Goal: Task Accomplishment & Management: Manage account settings

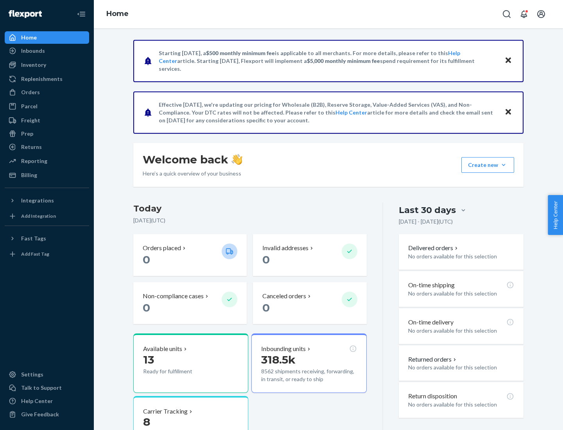
click at [503, 165] on button "Create new Create new inbound Create new order Create new product" at bounding box center [487, 165] width 53 height 16
click at [47, 51] on div "Inbounds" at bounding box center [46, 50] width 83 height 11
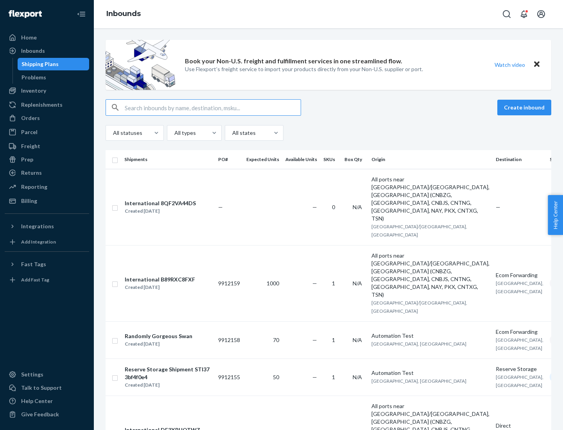
click at [525, 107] on button "Create inbound" at bounding box center [524, 108] width 54 height 16
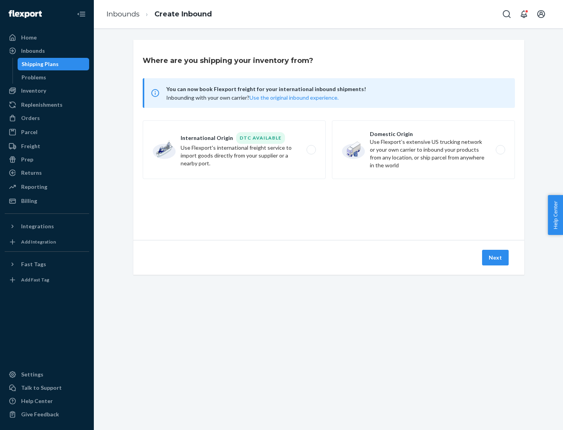
click at [423, 150] on label "Domestic Origin Use Flexport’s extensive US trucking network or your own carrie…" at bounding box center [423, 149] width 183 height 59
click at [500, 150] on input "Domestic Origin Use Flexport’s extensive US trucking network or your own carrie…" at bounding box center [502, 149] width 5 height 5
radio input "true"
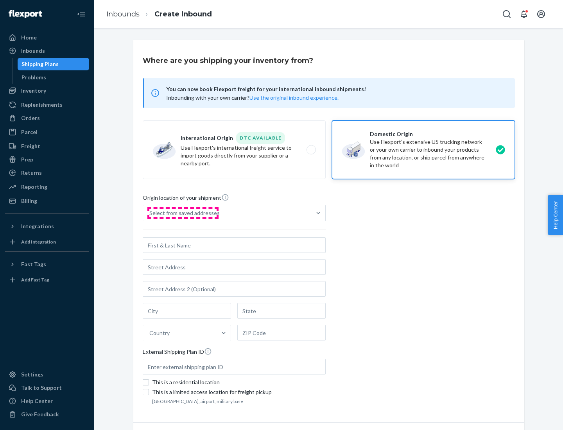
click at [182, 213] on div "Select from saved addresses" at bounding box center [184, 213] width 70 height 8
click at [150, 213] on input "Select from saved addresses" at bounding box center [149, 213] width 1 height 8
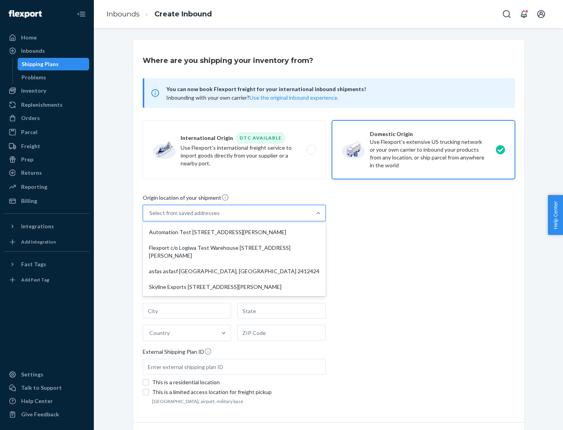
scroll to position [3, 0]
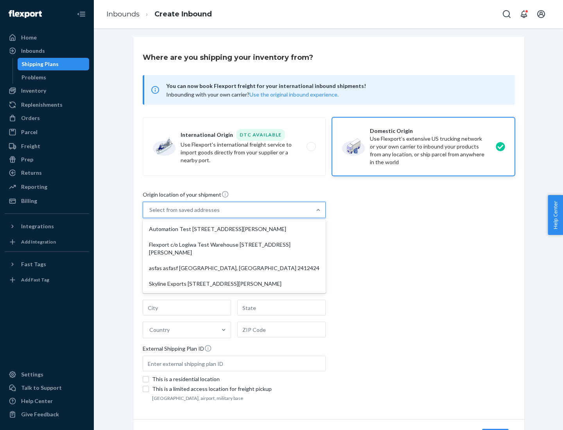
click at [234, 229] on div "Automation Test [STREET_ADDRESS][PERSON_NAME]" at bounding box center [234, 229] width 180 height 16
click at [150, 214] on input "option Automation Test [STREET_ADDRESS][PERSON_NAME] focused, 1 of 4. 4 results…" at bounding box center [149, 210] width 1 height 8
type input "Automation Test"
type input "9th Floor"
type input "[GEOGRAPHIC_DATA]"
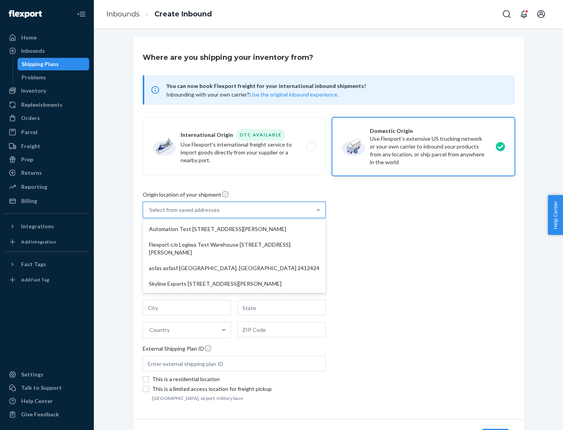
type input "CA"
type input "94104"
type input "[STREET_ADDRESS][PERSON_NAME]"
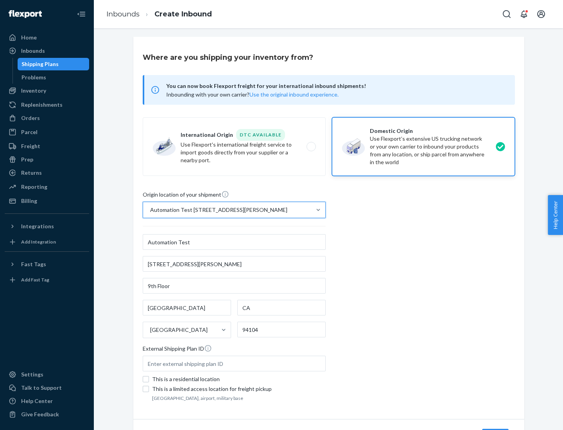
scroll to position [46, 0]
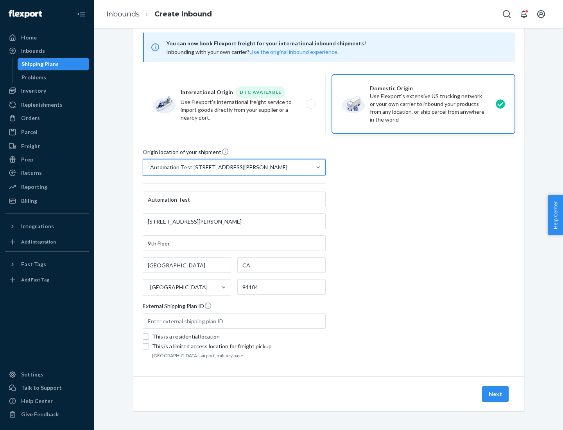
click at [495, 394] on button "Next" at bounding box center [495, 394] width 27 height 16
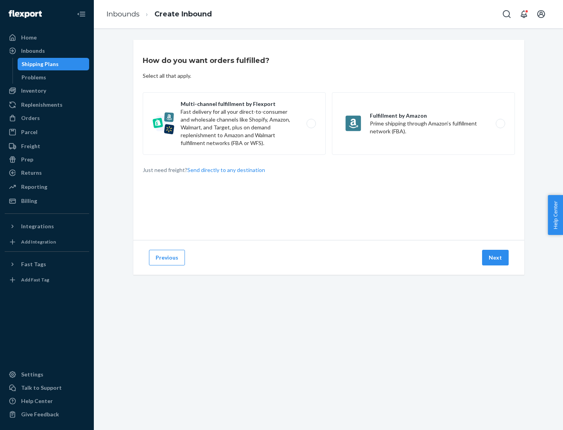
click at [234, 123] on label "Multi-channel fulfillment by Flexport Fast delivery for all your direct-to-cons…" at bounding box center [234, 123] width 183 height 63
click at [311, 123] on input "Multi-channel fulfillment by Flexport Fast delivery for all your direct-to-cons…" at bounding box center [313, 123] width 5 height 5
radio input "true"
click at [495, 258] on button "Next" at bounding box center [495, 258] width 27 height 16
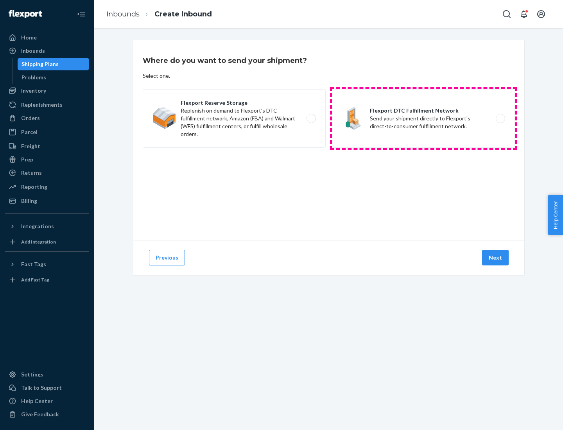
click at [423, 118] on label "Flexport DTC Fulfillment Network Send your shipment directly to Flexport's dire…" at bounding box center [423, 118] width 183 height 59
click at [500, 118] on input "Flexport DTC Fulfillment Network Send your shipment directly to Flexport's dire…" at bounding box center [502, 118] width 5 height 5
radio input "true"
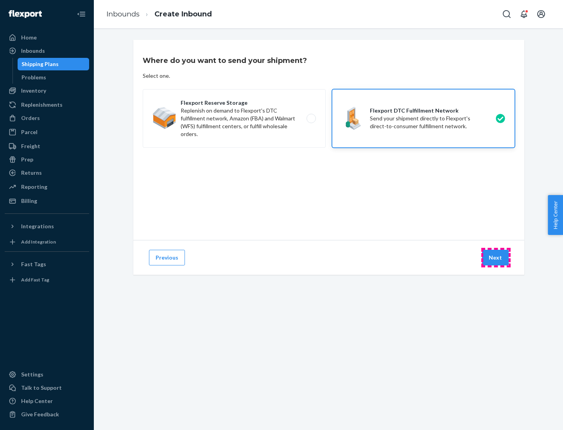
click at [495, 258] on button "Next" at bounding box center [495, 258] width 27 height 16
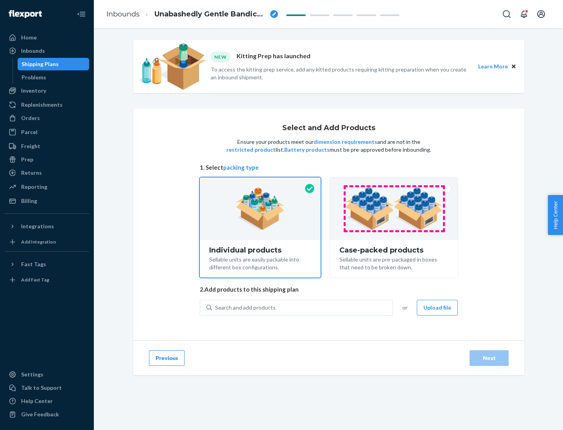
click at [394, 209] on img at bounding box center [393, 208] width 97 height 43
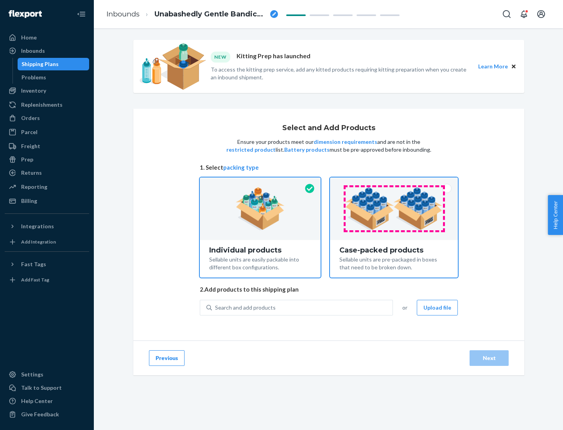
click at [394, 182] on input "Case-packed products Sellable units are pre-packaged in boxes that need to be b…" at bounding box center [393, 179] width 5 height 5
radio input "true"
radio input "false"
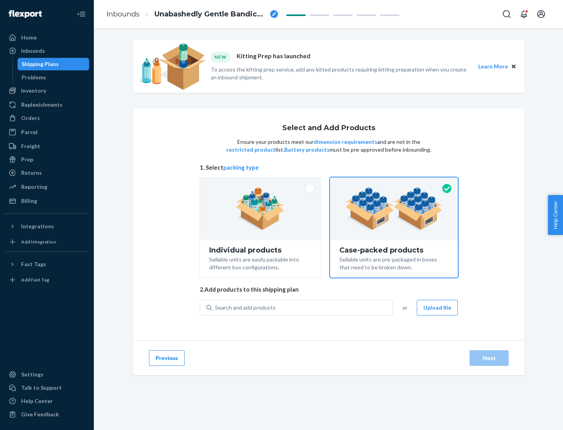
click at [302, 307] on div "Search and add products" at bounding box center [302, 307] width 181 height 14
click at [216, 307] on input "Search and add products" at bounding box center [215, 308] width 1 height 8
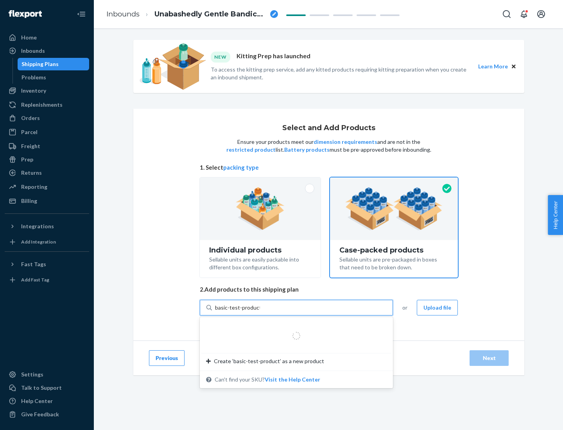
type input "basic-test-product-1"
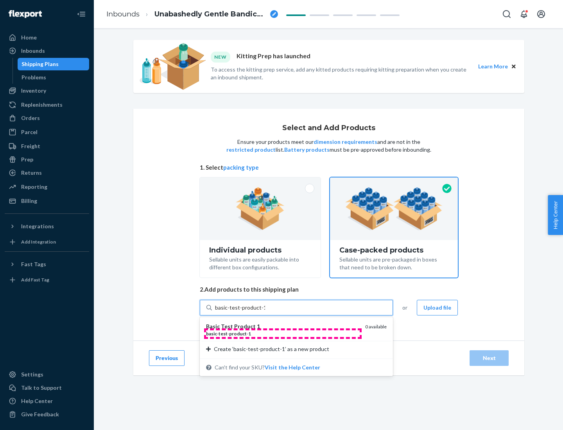
click at [283, 333] on div "basic - test - product - 1" at bounding box center [282, 333] width 153 height 7
click at [265, 311] on input "basic-test-product-1" at bounding box center [240, 308] width 50 height 8
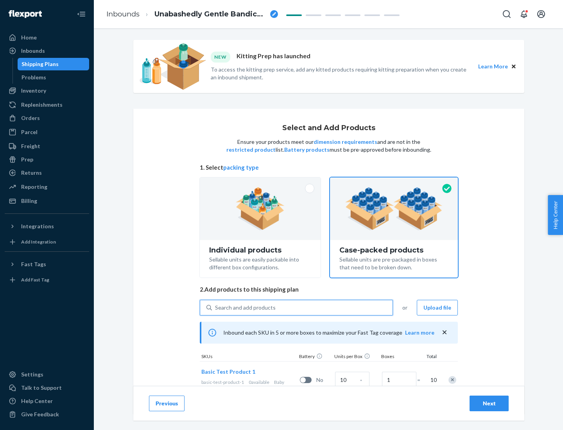
scroll to position [28, 0]
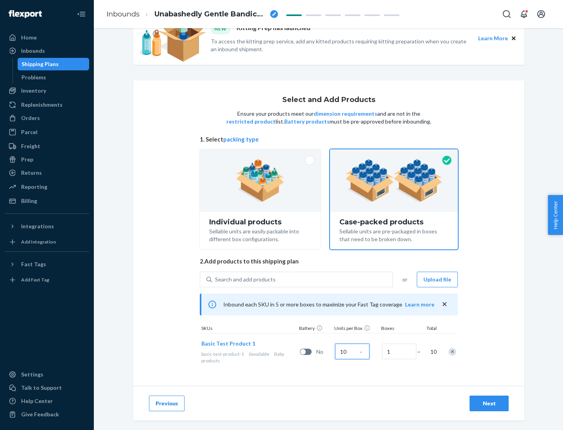
type input "10"
type input "7"
click at [489, 403] on div "Next" at bounding box center [489, 403] width 26 height 8
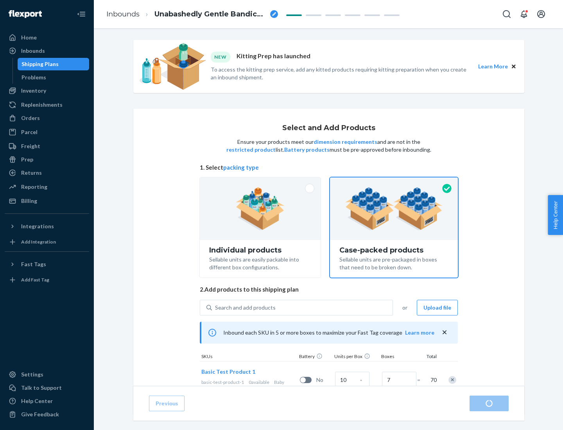
radio input "true"
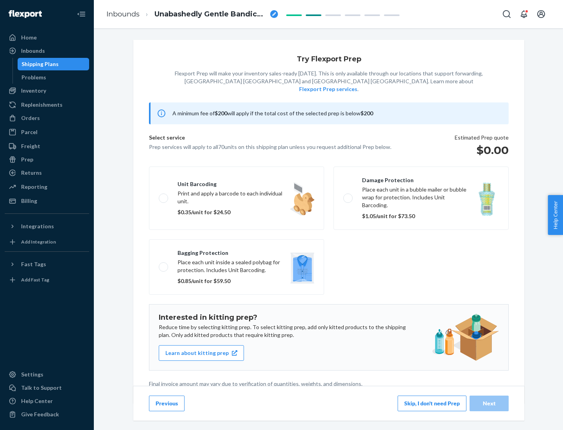
scroll to position [2, 0]
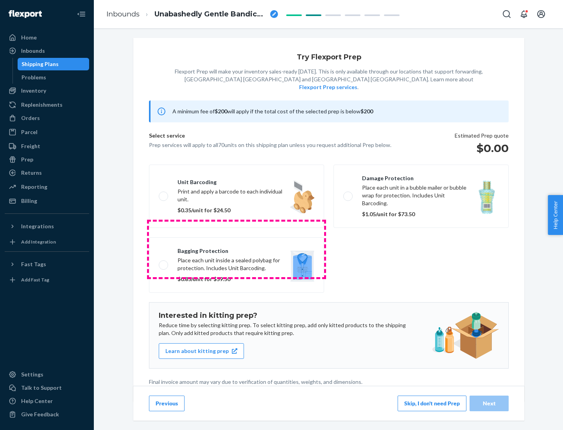
click at [236, 249] on label "Bagging protection Place each unit inside a sealed polybag for protection. Incl…" at bounding box center [236, 264] width 175 height 55
click at [164, 262] on input "Bagging protection Place each unit inside a sealed polybag for protection. Incl…" at bounding box center [161, 264] width 5 height 5
checkbox input "true"
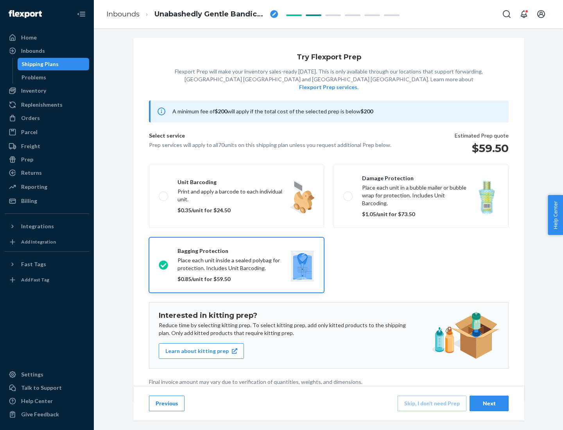
click at [489, 403] on div "Next" at bounding box center [489, 403] width 26 height 8
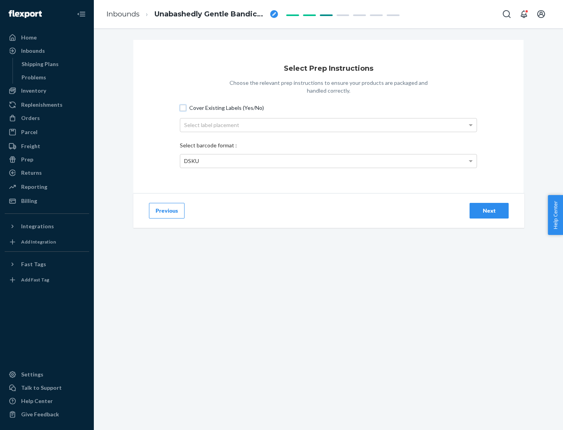
click at [183, 107] on input "Cover Existing Labels (Yes/No)" at bounding box center [183, 108] width 6 height 6
checkbox input "true"
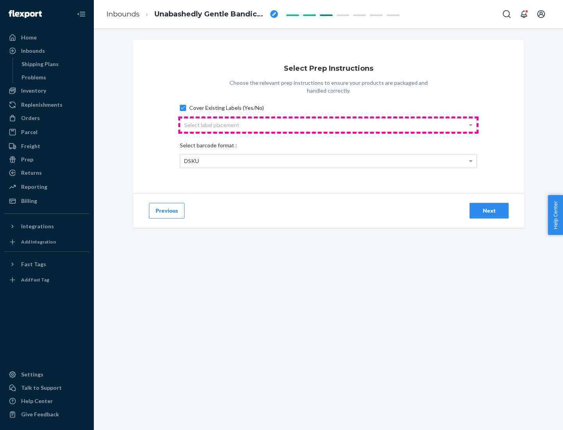
click at [328, 125] on div "Select label placement" at bounding box center [328, 124] width 296 height 13
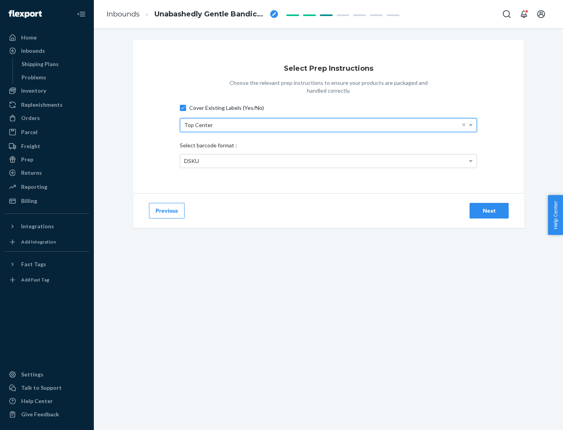
click at [328, 161] on div "DSKU" at bounding box center [328, 160] width 296 height 13
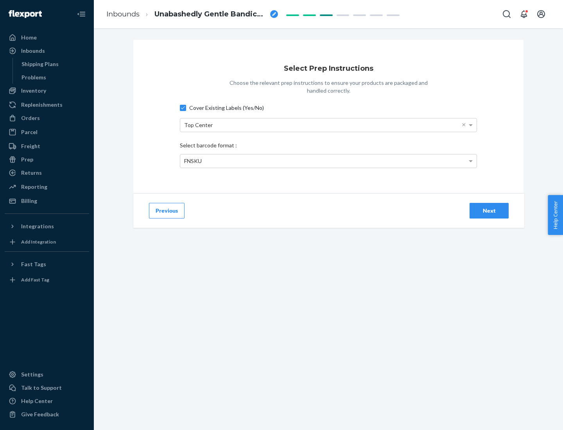
click at [489, 210] on div "Next" at bounding box center [489, 211] width 26 height 8
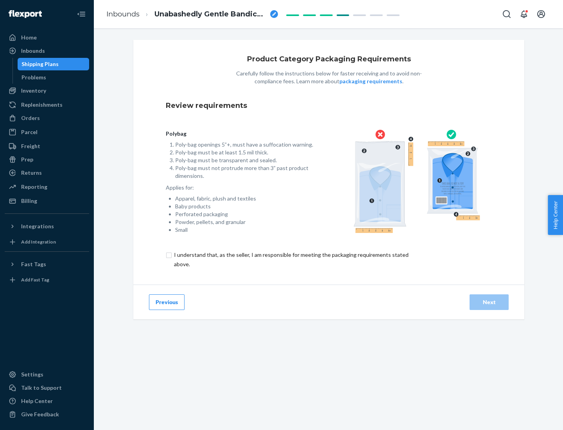
click at [290, 259] on input "checkbox" at bounding box center [296, 259] width 260 height 19
checkbox input "true"
click at [489, 302] on div "Next" at bounding box center [489, 302] width 26 height 8
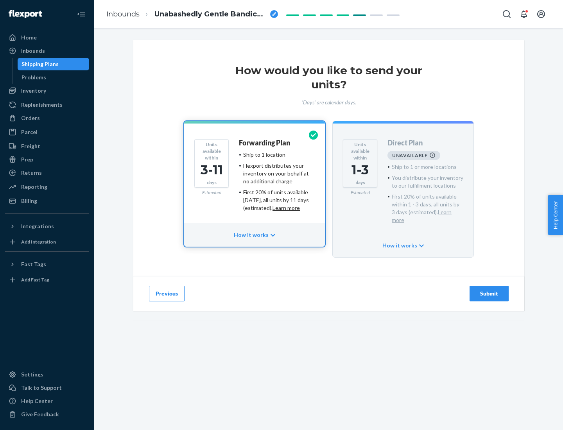
click at [265, 143] on h4 "Forwarding Plan" at bounding box center [264, 143] width 51 height 8
click at [489, 290] on div "Submit" at bounding box center [489, 294] width 26 height 8
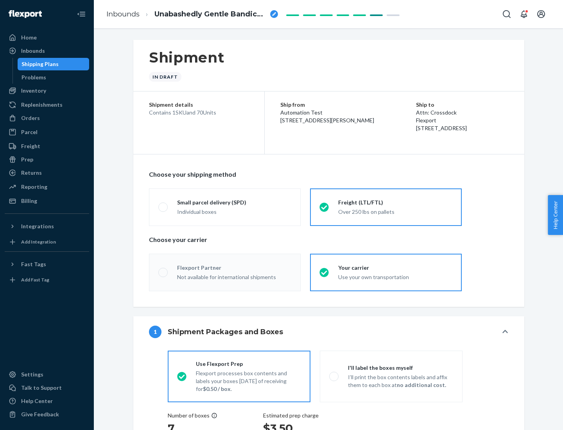
radio input "true"
radio input "false"
radio input "true"
radio input "false"
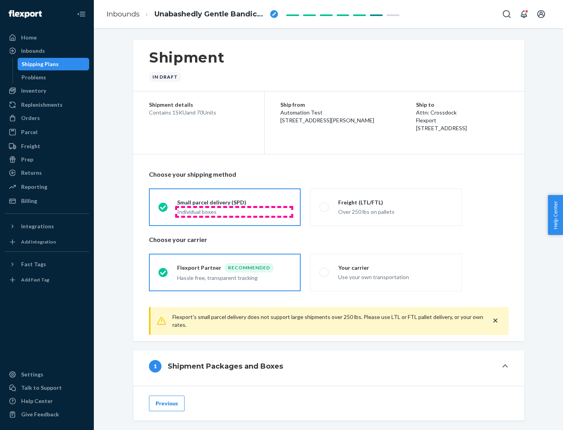
click at [234, 211] on div "Individual boxes" at bounding box center [234, 212] width 114 height 8
click at [163, 209] on input "Small parcel delivery (SPD) Individual boxes" at bounding box center [160, 206] width 5 height 5
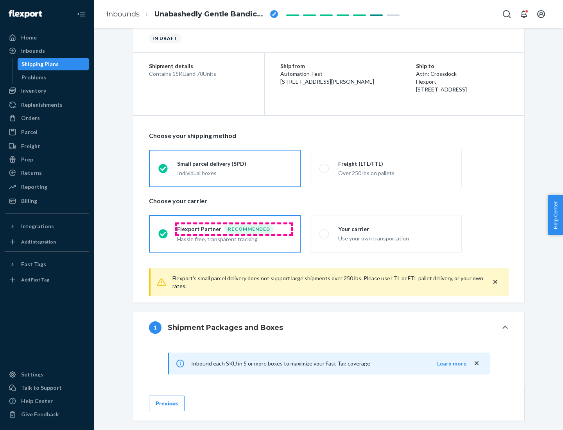
click at [234, 229] on div "Recommended" at bounding box center [248, 228] width 49 height 9
click at [163, 231] on input "Flexport Partner Recommended Hassle free, transparent tracking" at bounding box center [160, 233] width 5 height 5
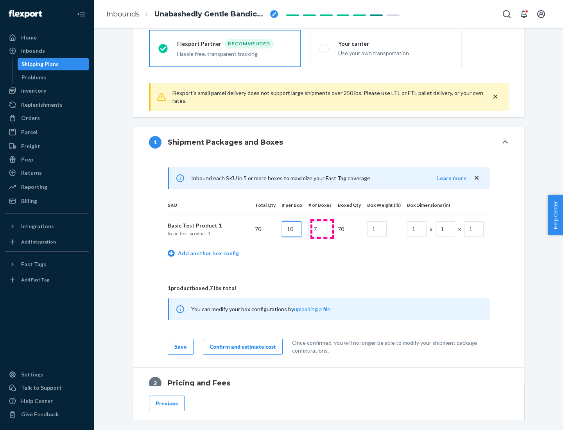
type input "10"
type input "7"
type input "1"
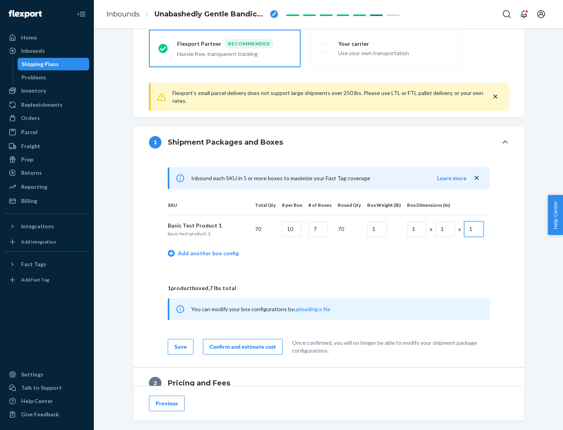
scroll to position [342, 0]
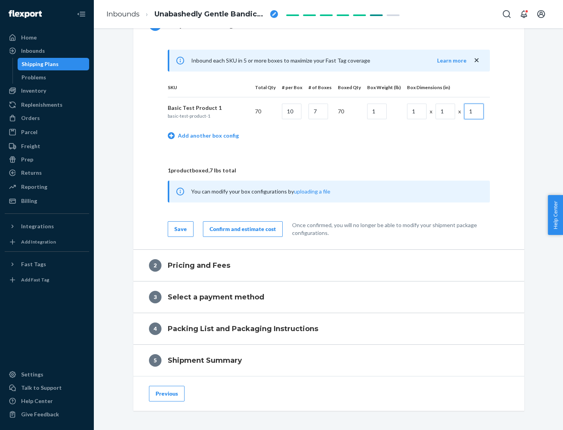
type input "1"
click at [241, 229] on div "Confirm and estimate cost" at bounding box center [242, 229] width 66 height 8
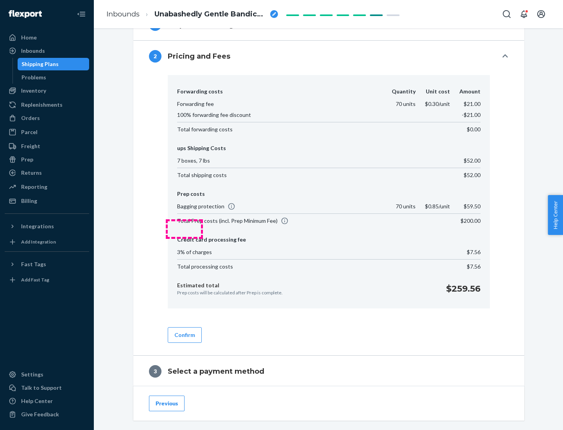
scroll to position [447, 0]
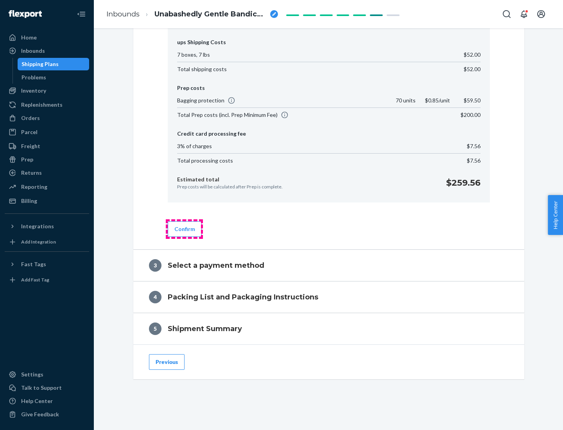
click at [184, 229] on button "Confirm" at bounding box center [185, 229] width 34 height 16
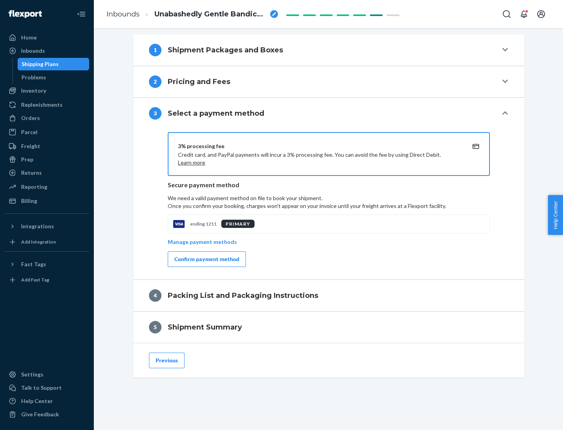
scroll to position [316, 0]
click at [206, 259] on div "Confirm payment method" at bounding box center [206, 259] width 65 height 8
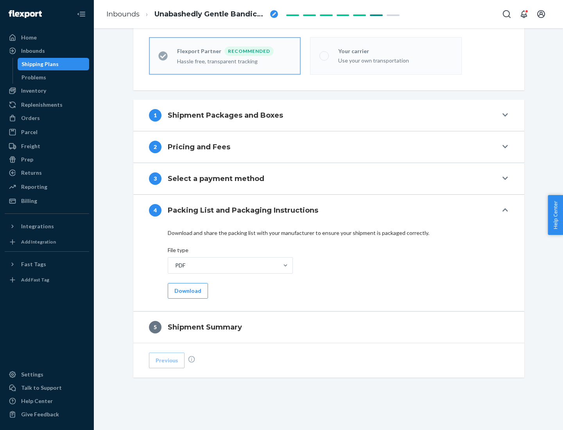
scroll to position [216, 0]
click at [187, 290] on button "Download" at bounding box center [188, 291] width 40 height 16
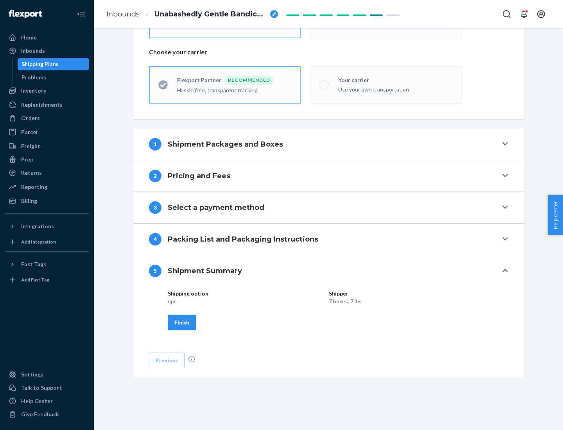
scroll to position [188, 0]
